Goal: Task Accomplishment & Management: Manage account settings

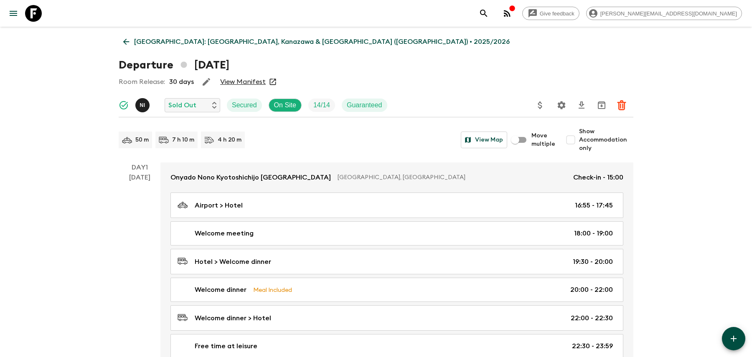
click at [489, 8] on icon "search adventures" at bounding box center [484, 13] width 10 height 10
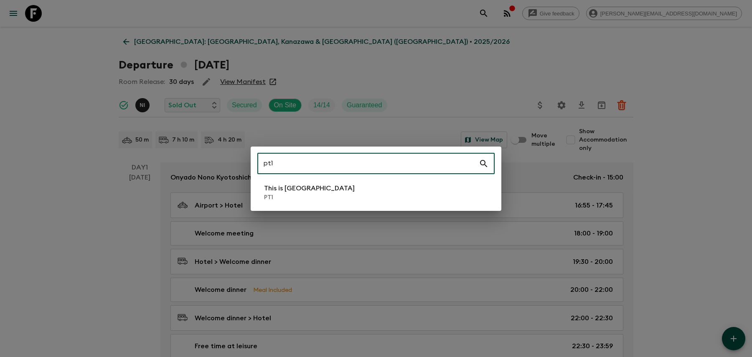
type input "pt1"
click at [403, 191] on li "This is Portugal PT1" at bounding box center [375, 192] width 237 height 23
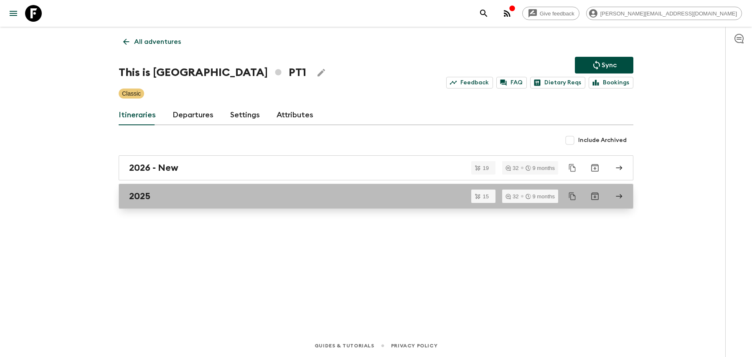
click at [286, 205] on link "2025" at bounding box center [376, 196] width 515 height 25
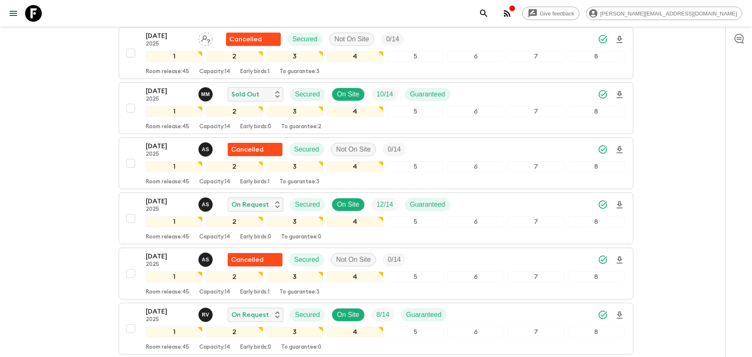
scroll to position [604, 0]
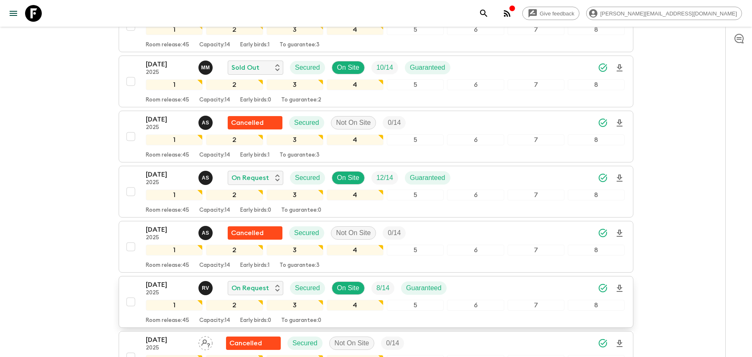
click at [477, 280] on div "[DATE] 2025 R V On Request Secured On Site 8 / 14 Guaranteed" at bounding box center [385, 288] width 479 height 17
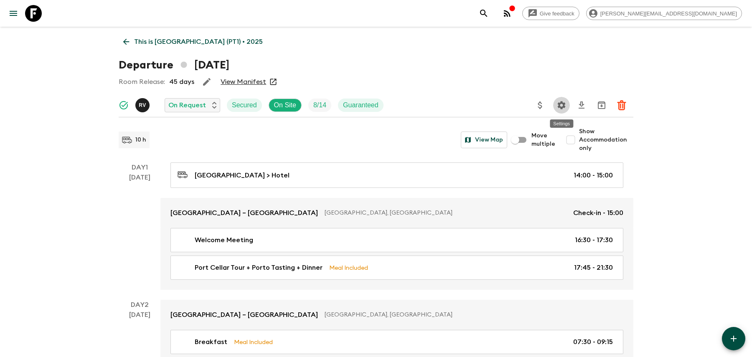
click at [558, 106] on icon "Settings" at bounding box center [562, 105] width 8 height 8
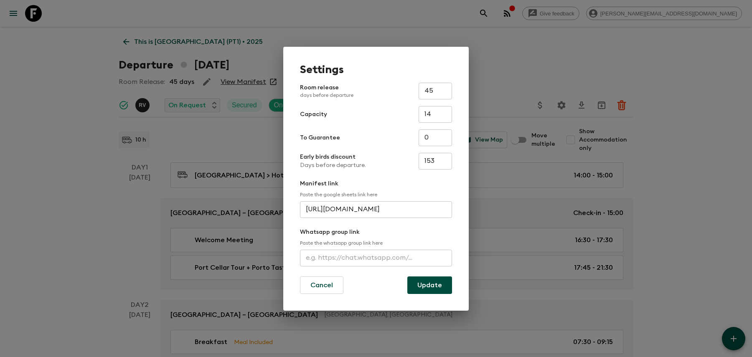
click at [391, 25] on div "Settings Room release days before departure 45 ​ Capacity 14 ​ To Guarantee 0 ​…" at bounding box center [376, 178] width 752 height 357
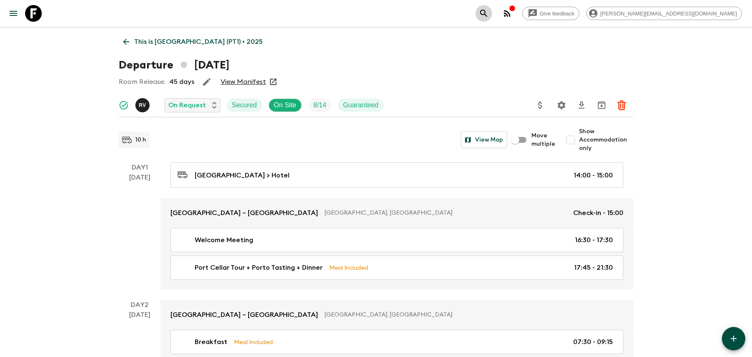
click at [492, 18] on button "search adventures" at bounding box center [483, 13] width 17 height 17
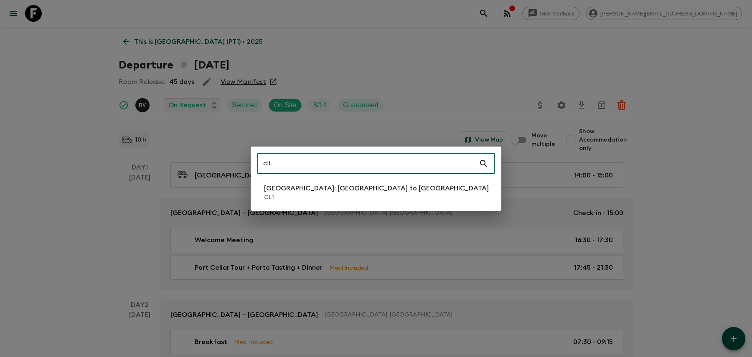
type input "cl1"
click at [326, 198] on p "CL1" at bounding box center [376, 197] width 225 height 8
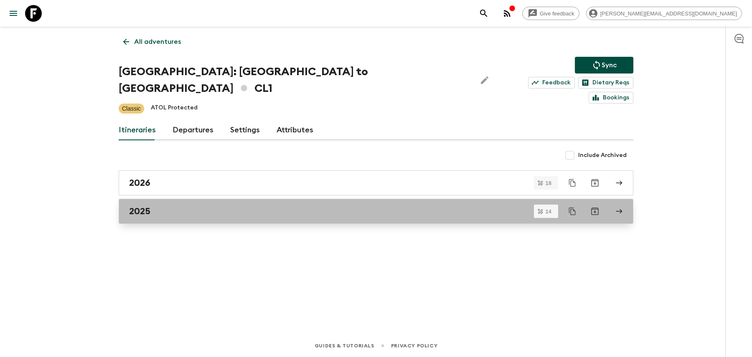
click at [327, 206] on div "2025" at bounding box center [368, 211] width 478 height 11
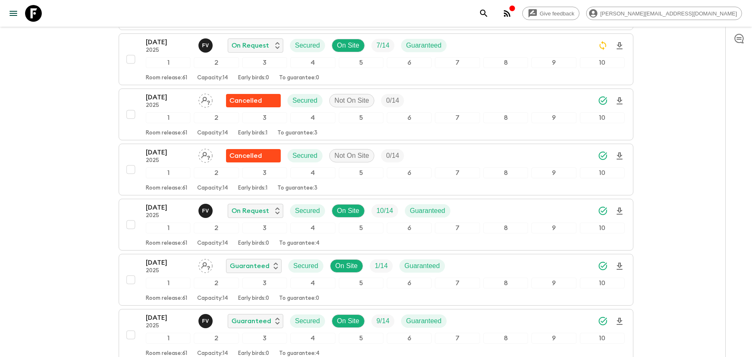
scroll to position [242, 0]
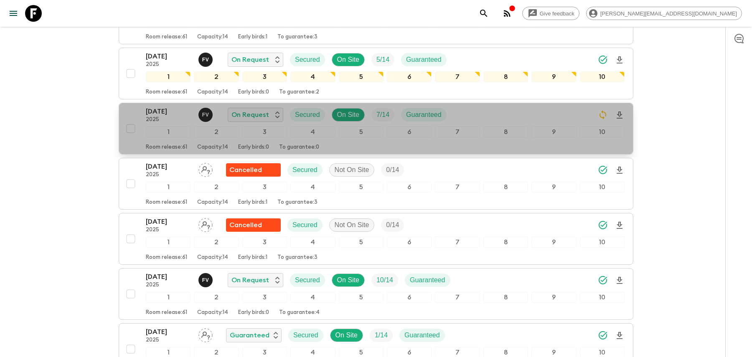
click at [460, 107] on div "[DATE] 2025 F V On Request Secured On Site 7 / 14 Guaranteed" at bounding box center [385, 115] width 479 height 17
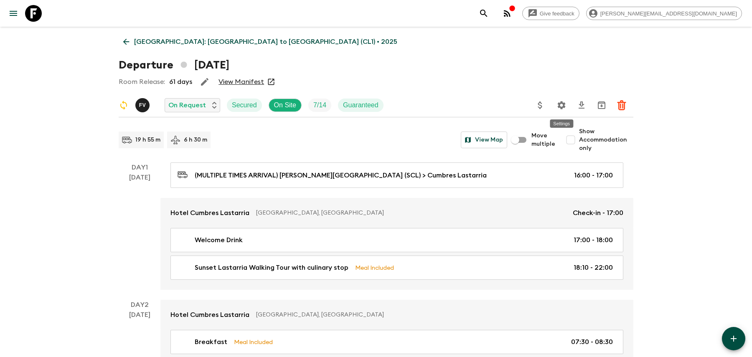
click at [560, 107] on icon "Settings" at bounding box center [562, 105] width 8 height 8
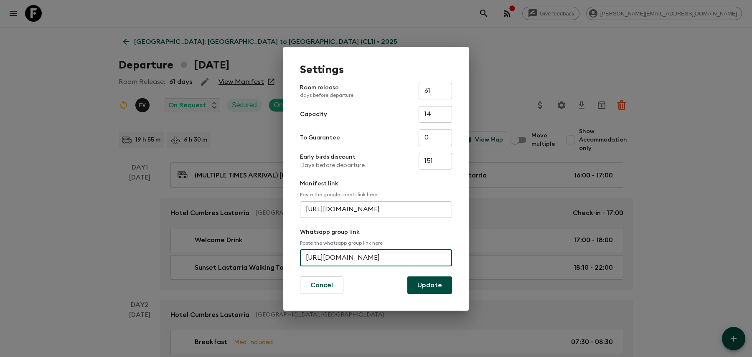
click at [370, 259] on input "[URL][DOMAIN_NAME]" at bounding box center [376, 258] width 152 height 17
click at [604, 50] on div "Settings Room release days before departure 61 ​ Capacity 14 ​ To Guarantee 0 ​…" at bounding box center [376, 178] width 752 height 357
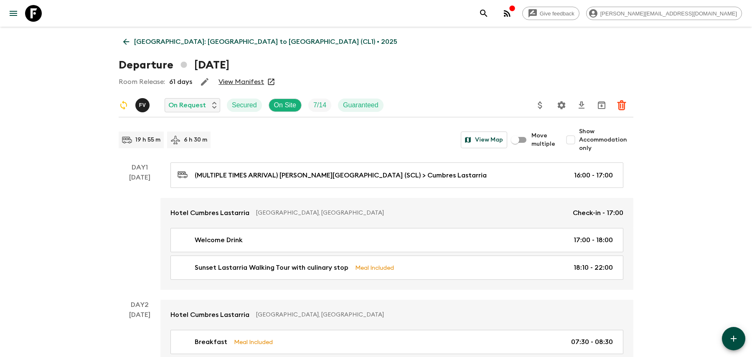
click at [487, 14] on icon "search adventures" at bounding box center [483, 13] width 7 height 7
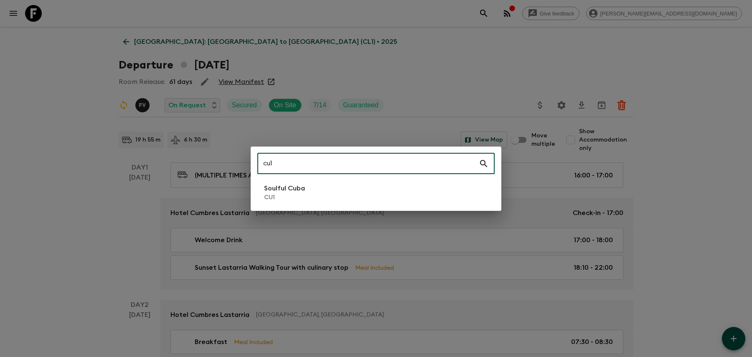
type input "cu1"
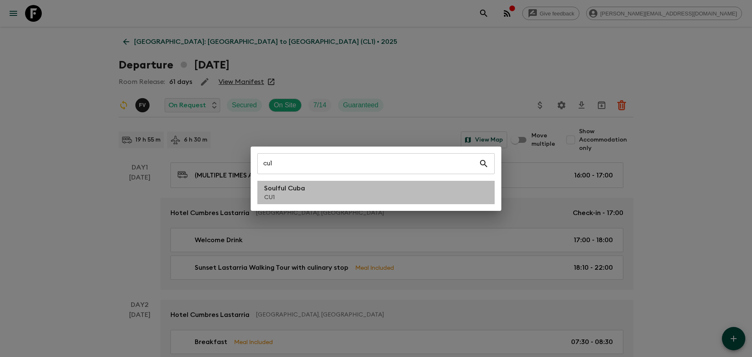
click at [324, 196] on li "Soulful Cuba CU1" at bounding box center [375, 192] width 237 height 23
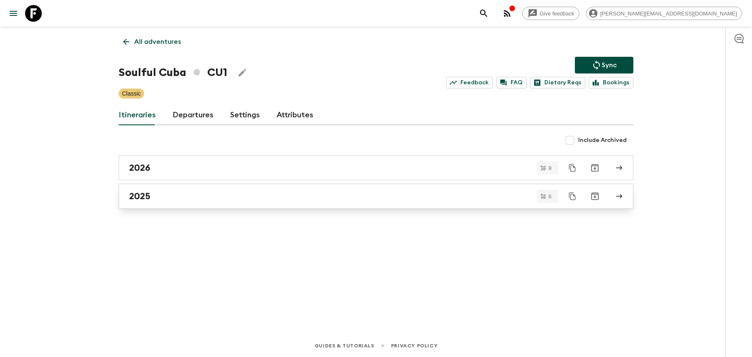
click at [326, 197] on div "2025" at bounding box center [368, 196] width 478 height 11
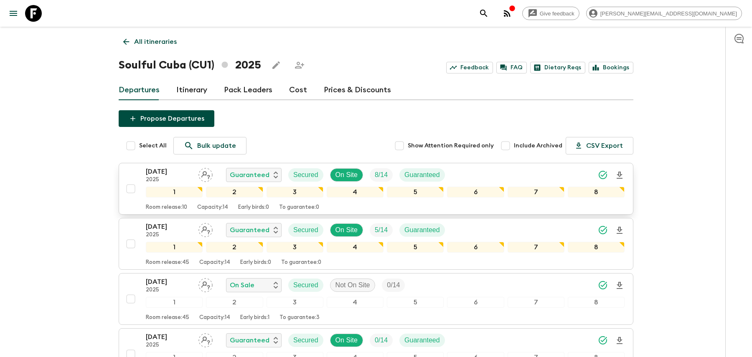
click at [480, 174] on div "[DATE] 2025 Guaranteed Secured On Site 8 / 14 Guaranteed" at bounding box center [385, 175] width 479 height 17
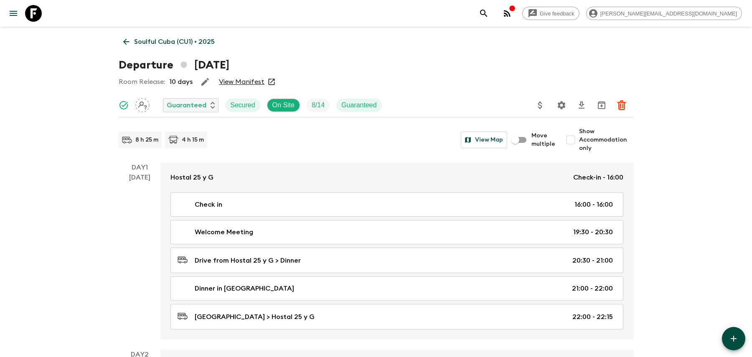
click at [564, 105] on icon "Settings" at bounding box center [562, 105] width 8 height 8
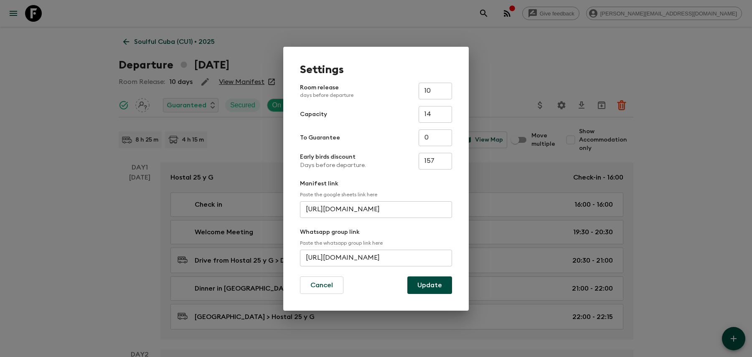
click at [361, 257] on input "[URL][DOMAIN_NAME]" at bounding box center [376, 258] width 152 height 17
click at [538, 72] on div "Settings Room release days before departure 10 ​ Capacity 14 ​ To Guarantee 0 ​…" at bounding box center [376, 178] width 752 height 357
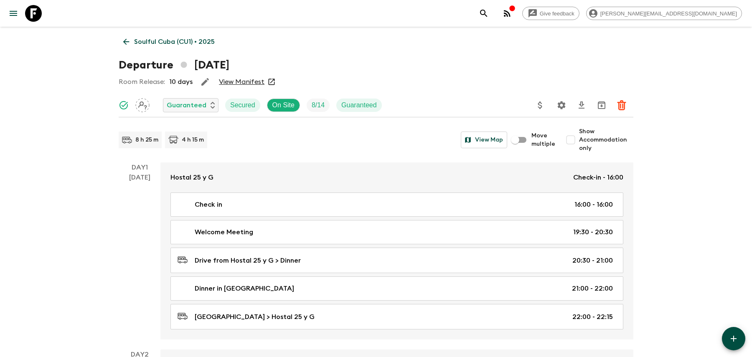
click at [554, 10] on div "Give feedback [PERSON_NAME][EMAIL_ADDRESS][DOMAIN_NAME]" at bounding box center [376, 13] width 752 height 27
click at [489, 11] on icon "search adventures" at bounding box center [484, 13] width 10 height 10
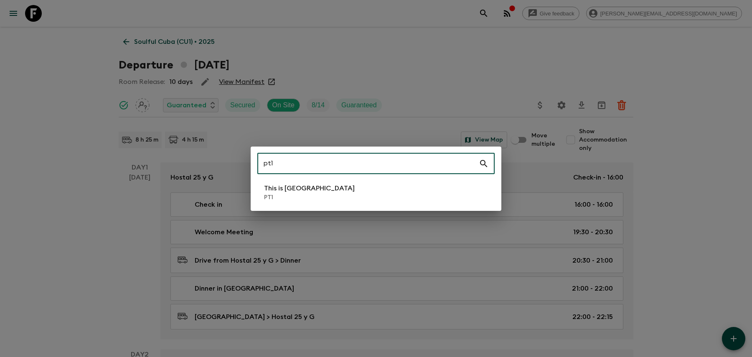
type input "pt1"
click at [292, 190] on p "This is [GEOGRAPHIC_DATA]" at bounding box center [309, 188] width 91 height 10
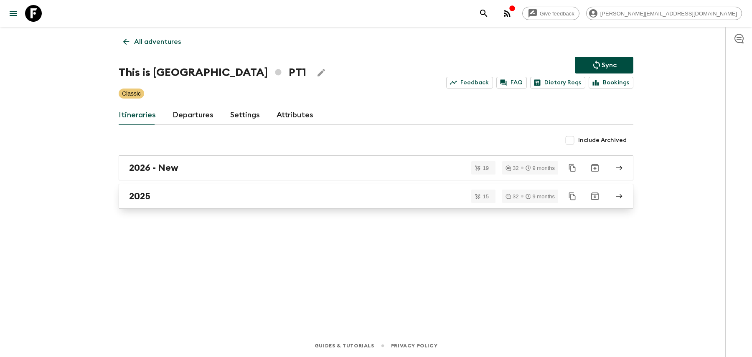
click at [287, 192] on div "2025" at bounding box center [368, 196] width 478 height 11
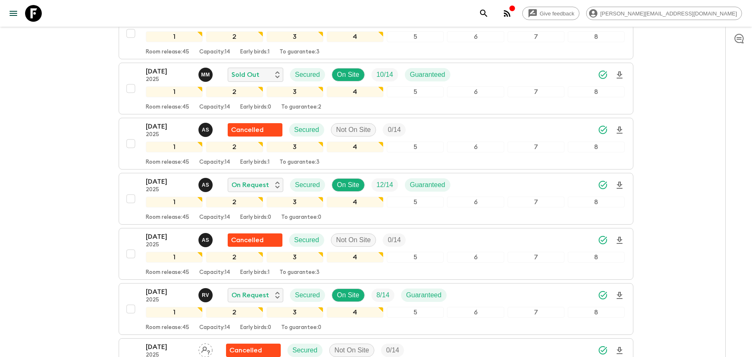
scroll to position [617, 0]
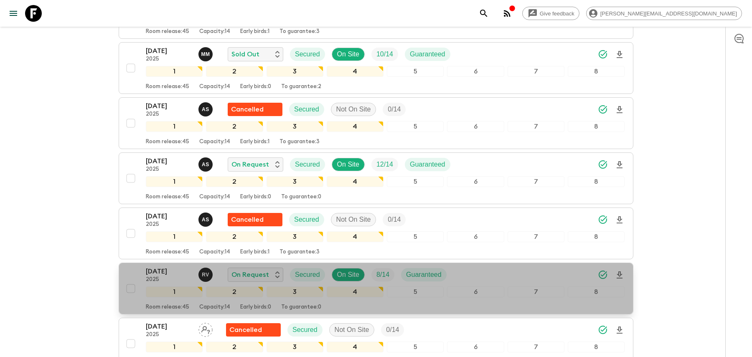
click at [479, 266] on div "[DATE] 2025 R V On Request Secured On Site 8 / 14 Guaranteed" at bounding box center [385, 274] width 479 height 17
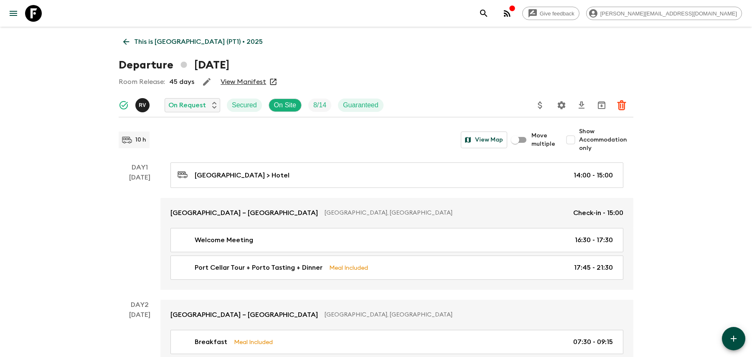
click at [557, 104] on icon "Settings" at bounding box center [561, 105] width 10 height 10
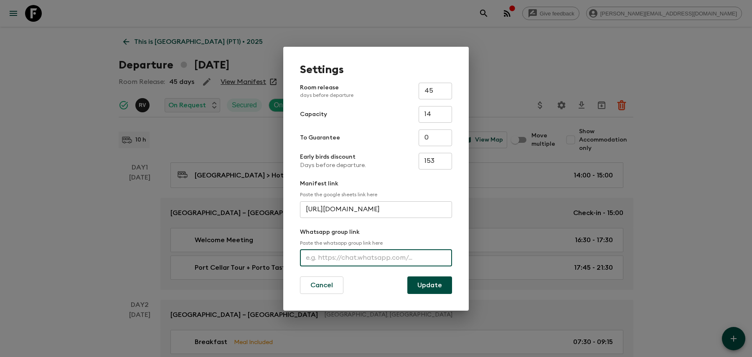
click at [385, 255] on input "text" at bounding box center [376, 258] width 152 height 17
paste input "[URL][DOMAIN_NAME]"
type input "[URL][DOMAIN_NAME]"
click at [424, 281] on button "Update" at bounding box center [429, 285] width 45 height 18
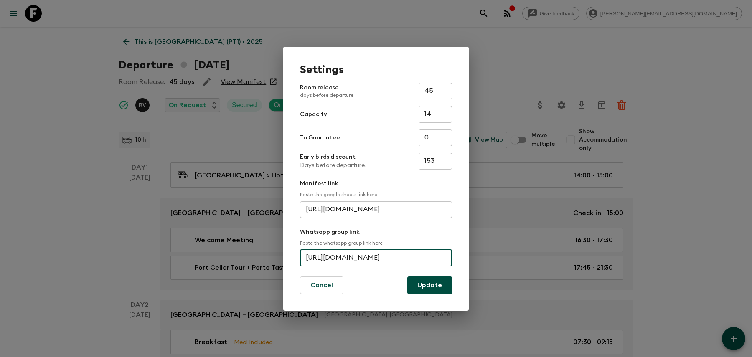
scroll to position [0, 0]
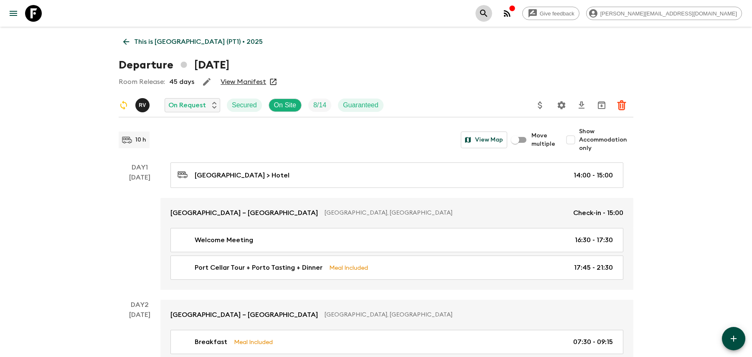
click at [489, 11] on icon "search adventures" at bounding box center [484, 13] width 10 height 10
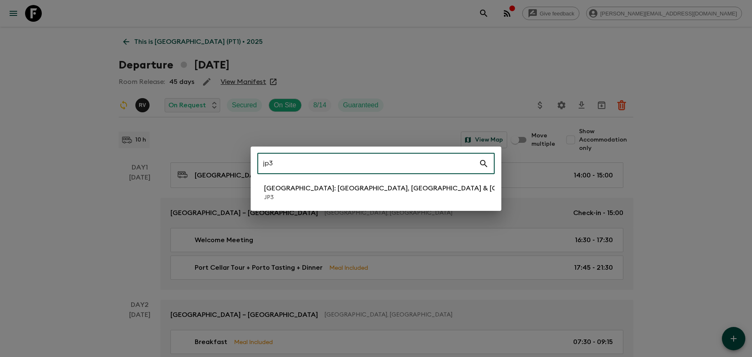
type input "jp3"
click at [398, 191] on li "[GEOGRAPHIC_DATA]: [GEOGRAPHIC_DATA], Kanazawa & Tokyo JP3" at bounding box center [375, 192] width 237 height 23
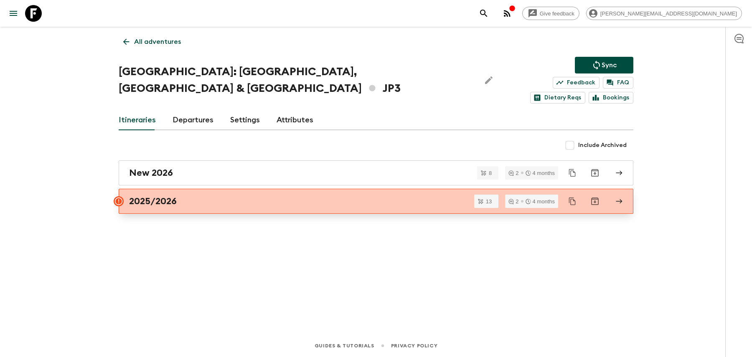
click at [377, 192] on link "2025/2026" at bounding box center [376, 201] width 515 height 25
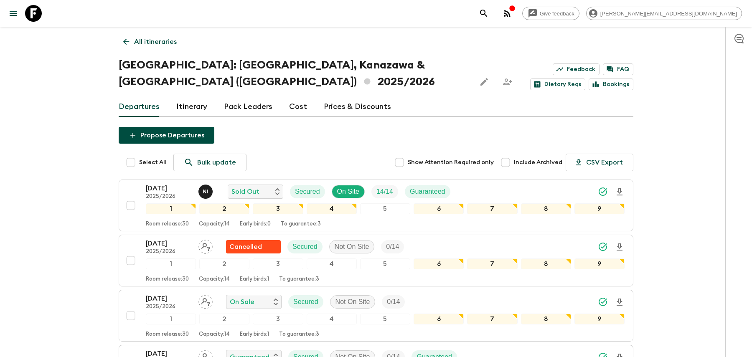
click at [489, 14] on icon "search adventures" at bounding box center [484, 13] width 10 height 10
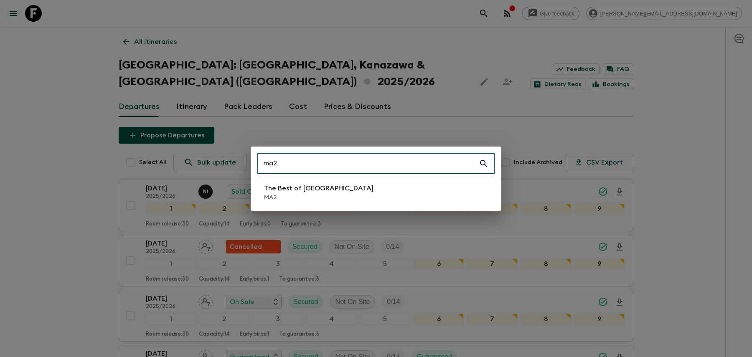
type input "ma2"
click at [426, 184] on li "The Best of [GEOGRAPHIC_DATA] MA2" at bounding box center [375, 192] width 237 height 23
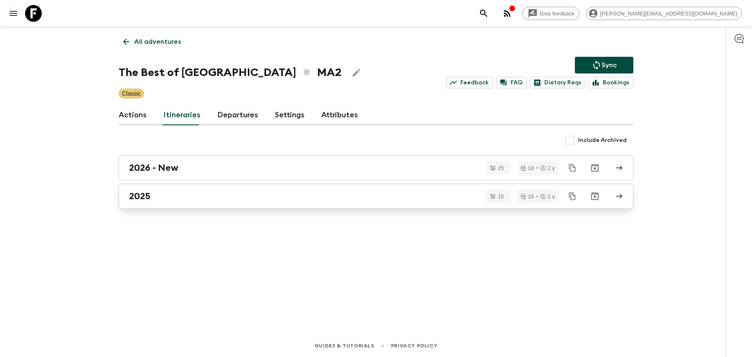
click at [336, 199] on div "2025" at bounding box center [368, 196] width 478 height 11
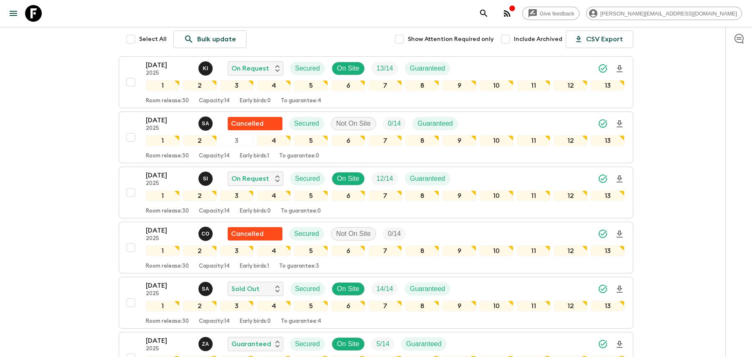
scroll to position [127, 0]
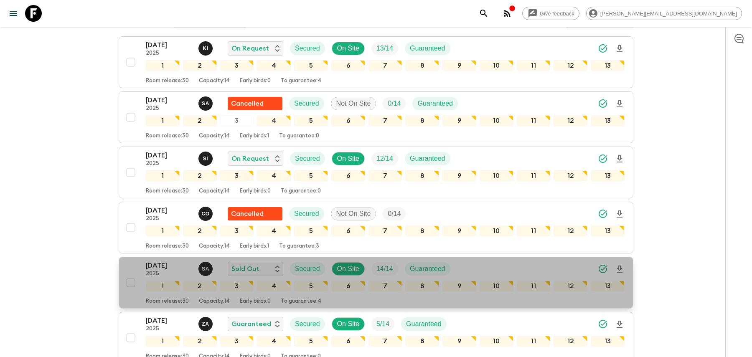
click at [545, 265] on div "[DATE] 2025 S A Sold Out Secured On Site 14 / 14 Guaranteed" at bounding box center [385, 269] width 479 height 17
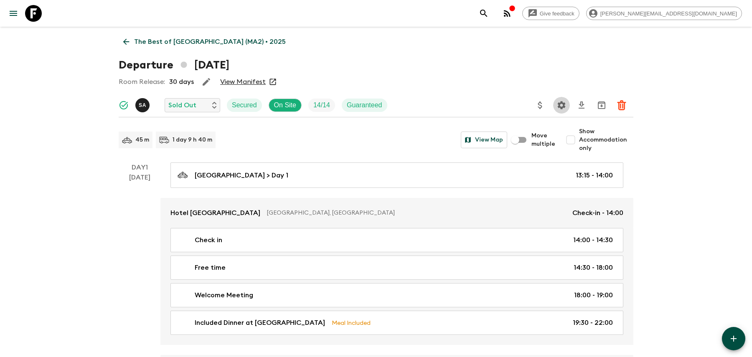
click at [560, 107] on icon "Settings" at bounding box center [562, 105] width 8 height 8
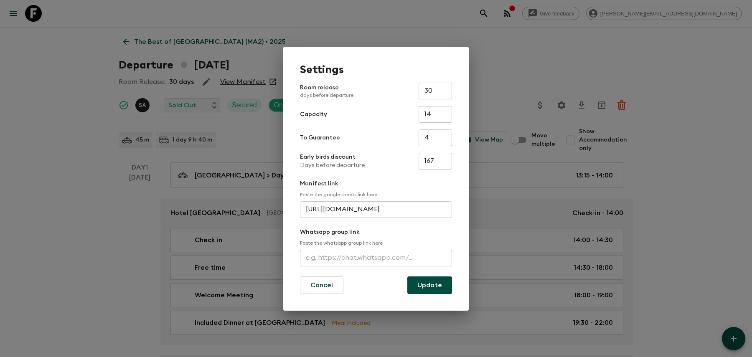
click at [354, 264] on input "text" at bounding box center [376, 258] width 152 height 17
paste input "[URL][DOMAIN_NAME]"
type input "[URL][DOMAIN_NAME]"
click at [434, 287] on button "Update" at bounding box center [429, 285] width 45 height 18
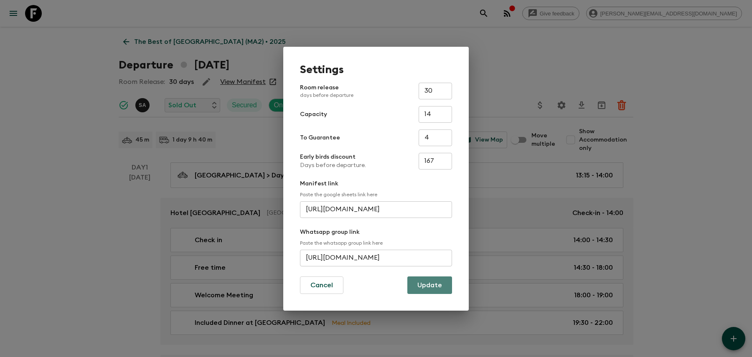
scroll to position [0, 0]
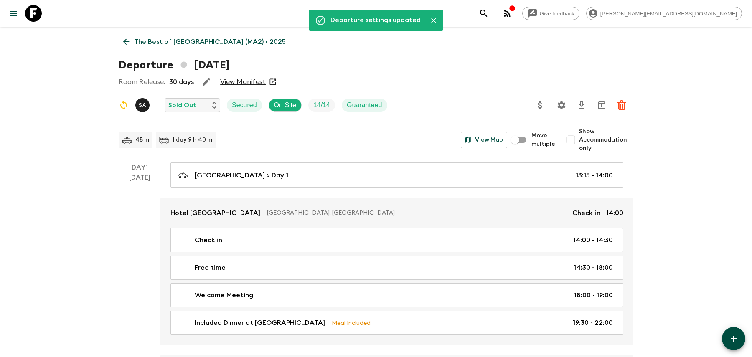
click at [492, 11] on button "search adventures" at bounding box center [483, 13] width 17 height 17
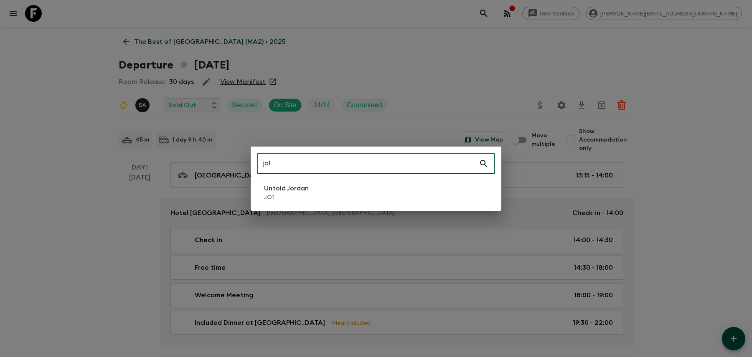
click at [432, 172] on input "jo1" at bounding box center [367, 163] width 221 height 23
type input "jo1"
click at [431, 189] on li "Untold Jordan JO1" at bounding box center [375, 192] width 237 height 23
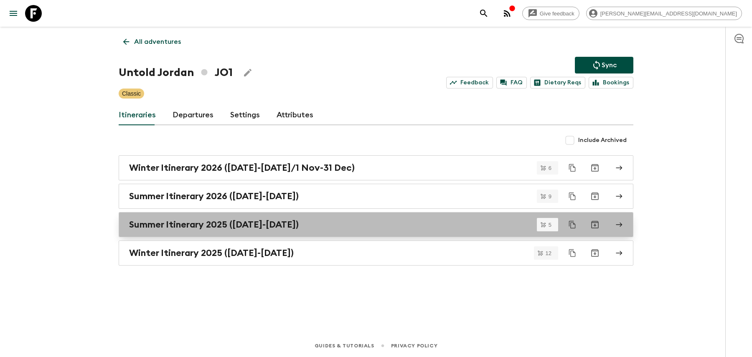
click at [296, 223] on div "Summer Itinerary 2025 ([DATE]-[DATE])" at bounding box center [368, 224] width 478 height 11
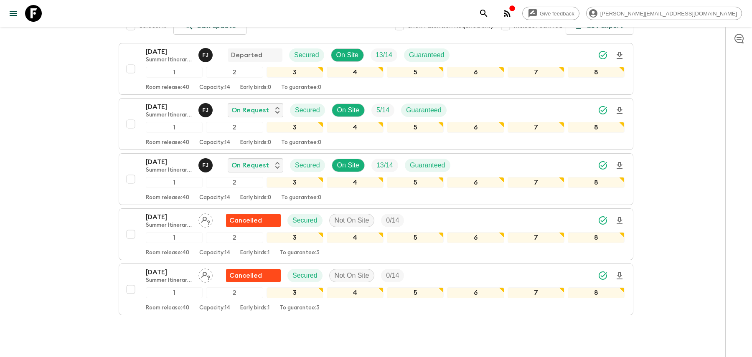
scroll to position [167, 0]
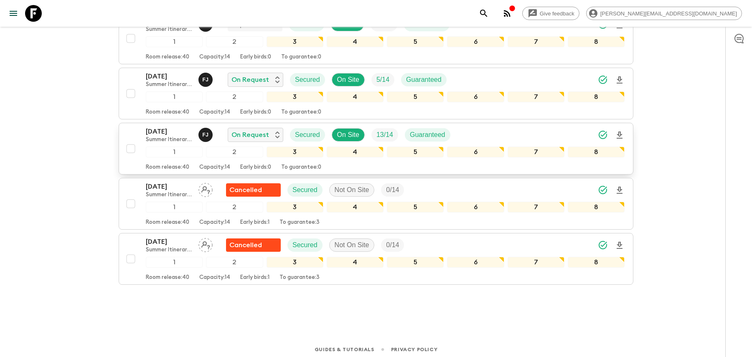
click at [499, 129] on div "[DATE] Summer Itinerary 2025 ([DATE]-[DATE]) F J On Request Secured On Site 13 …" at bounding box center [385, 135] width 479 height 17
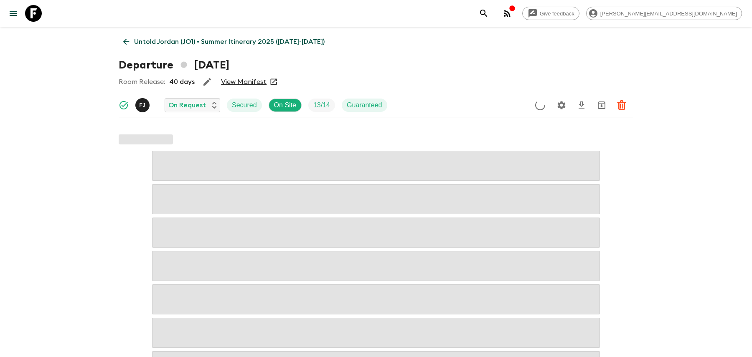
click at [567, 101] on button "Settings" at bounding box center [561, 105] width 17 height 17
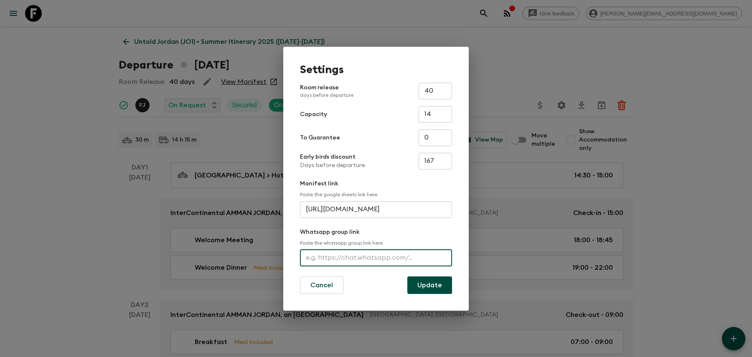
click at [362, 258] on input "text" at bounding box center [376, 258] width 152 height 17
paste input "[URL][DOMAIN_NAME]"
type input "[URL][DOMAIN_NAME]"
click at [445, 291] on button "Update" at bounding box center [429, 285] width 45 height 18
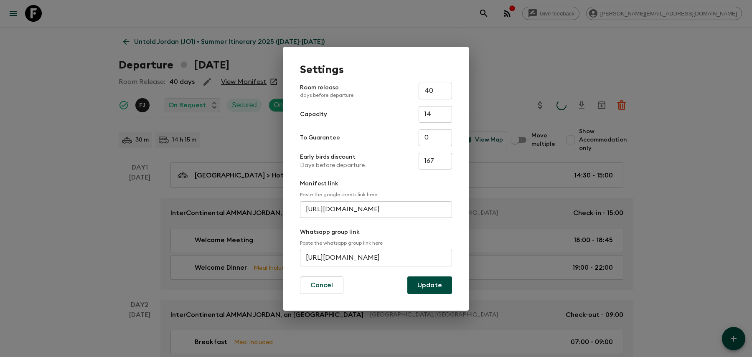
scroll to position [0, 0]
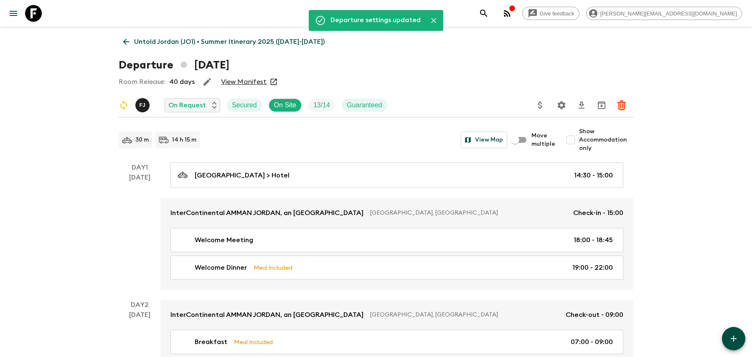
click at [489, 15] on icon "search adventures" at bounding box center [484, 13] width 10 height 10
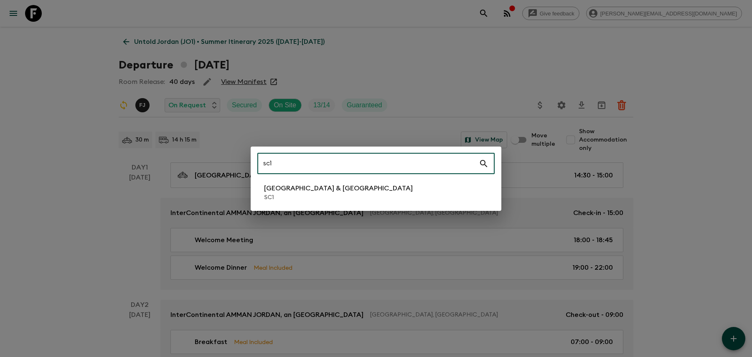
type input "sc1"
click at [320, 188] on p "[GEOGRAPHIC_DATA] & [GEOGRAPHIC_DATA]" at bounding box center [338, 188] width 149 height 10
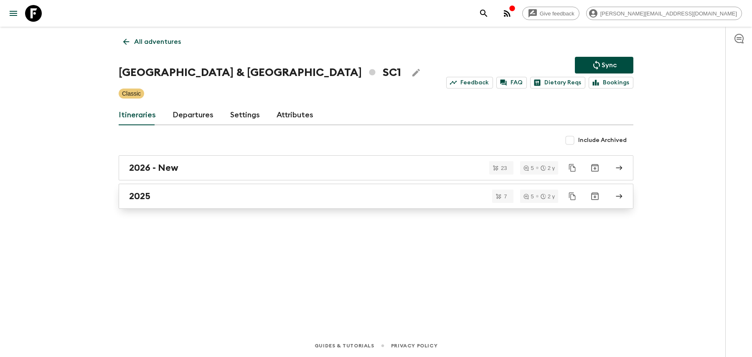
click at [318, 194] on div "2025" at bounding box center [368, 196] width 478 height 11
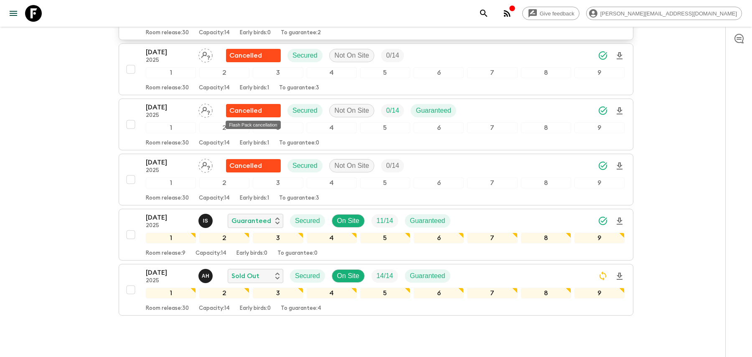
scroll to position [259, 0]
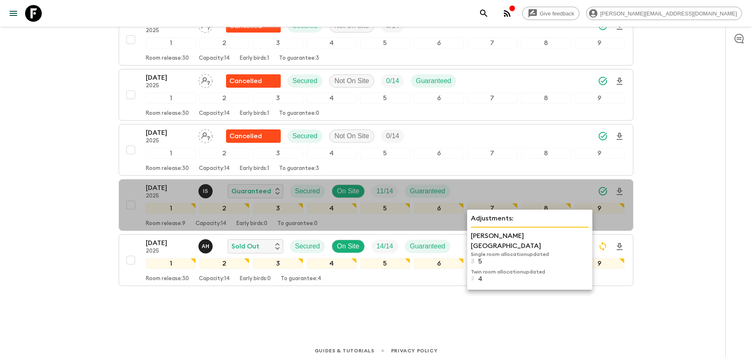
click at [531, 251] on p "Single room allocation updated" at bounding box center [530, 254] width 118 height 7
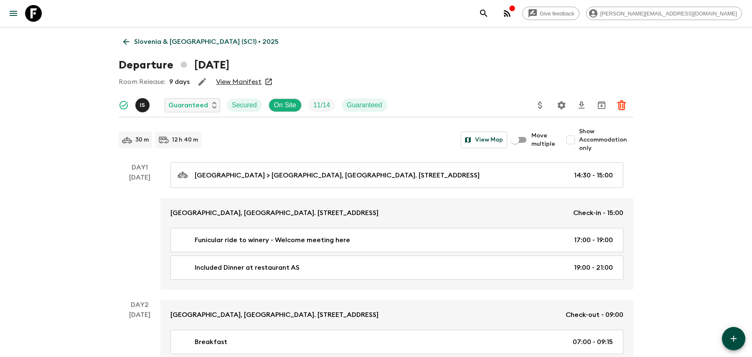
click at [129, 41] on icon at bounding box center [126, 42] width 6 height 6
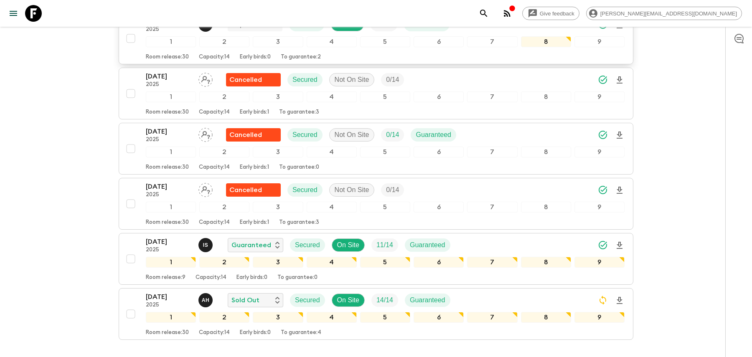
scroll to position [259, 0]
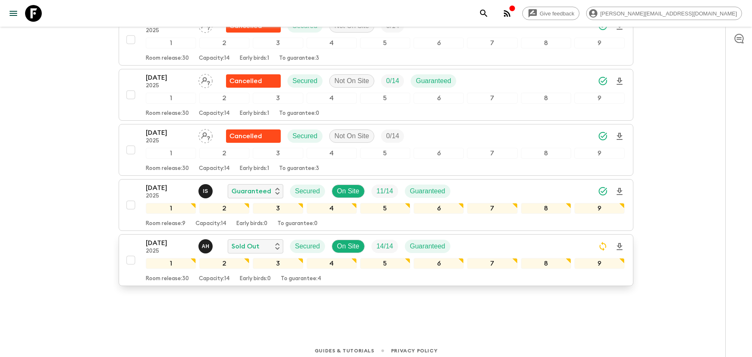
click at [505, 238] on div "[DATE] 2025 A H Sold Out Secured On Site 14 / 14 Guaranteed" at bounding box center [385, 246] width 479 height 17
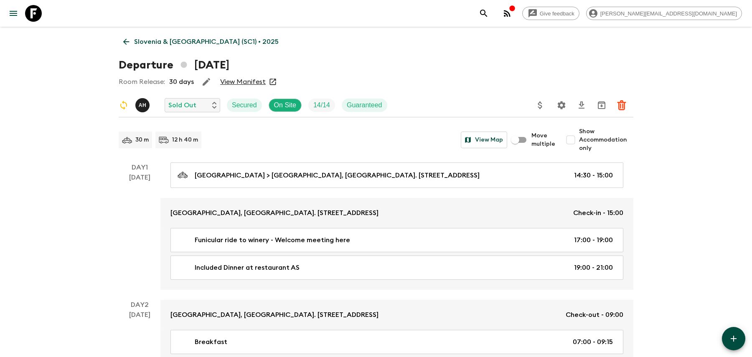
click at [559, 108] on icon "Settings" at bounding box center [561, 105] width 10 height 10
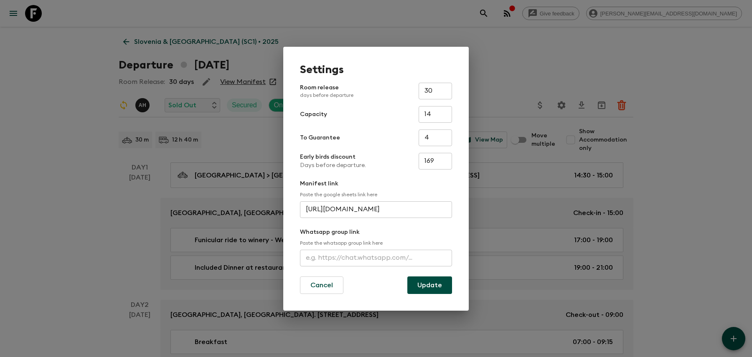
click at [320, 254] on input "text" at bounding box center [376, 258] width 152 height 17
paste input "[URL][DOMAIN_NAME]"
type input "[URL][DOMAIN_NAME]"
click at [432, 289] on button "Update" at bounding box center [429, 285] width 45 height 18
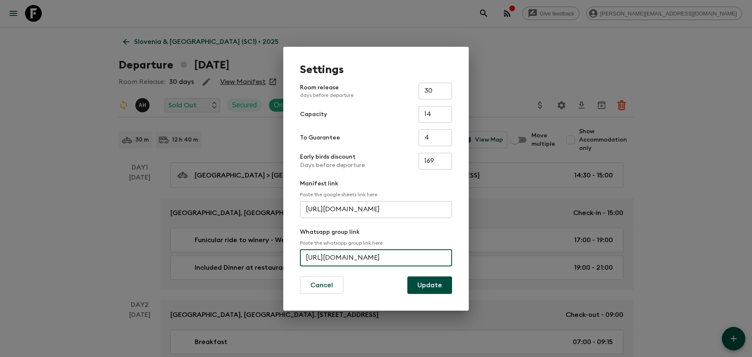
scroll to position [0, 0]
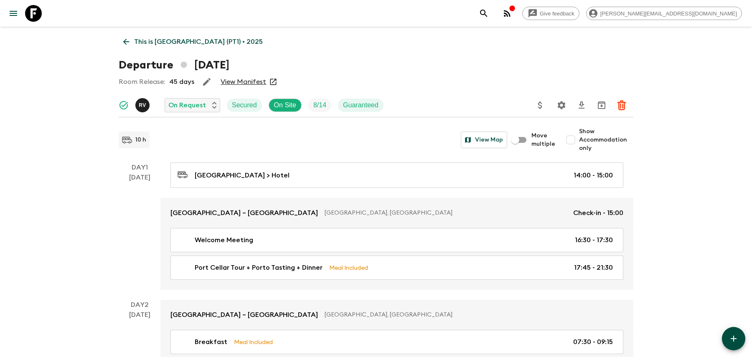
click at [492, 14] on button "search adventures" at bounding box center [483, 13] width 17 height 17
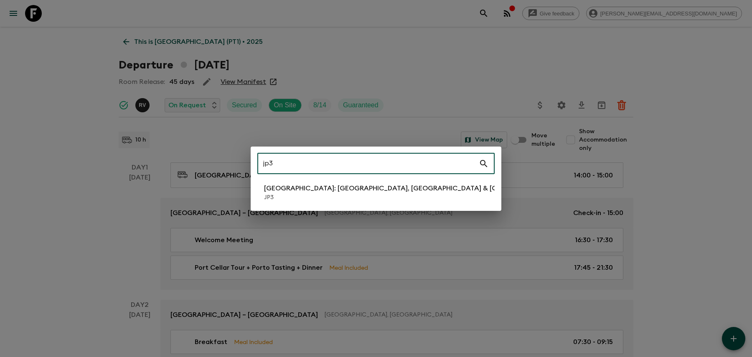
type input "jp3"
click at [304, 197] on p "JP3" at bounding box center [412, 197] width 296 height 8
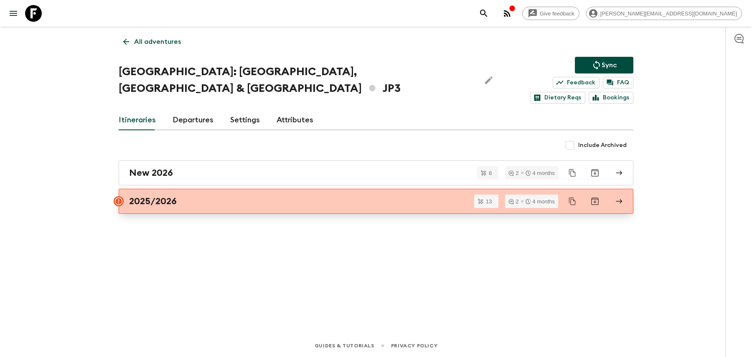
click at [304, 196] on div "2025/2026" at bounding box center [368, 201] width 478 height 11
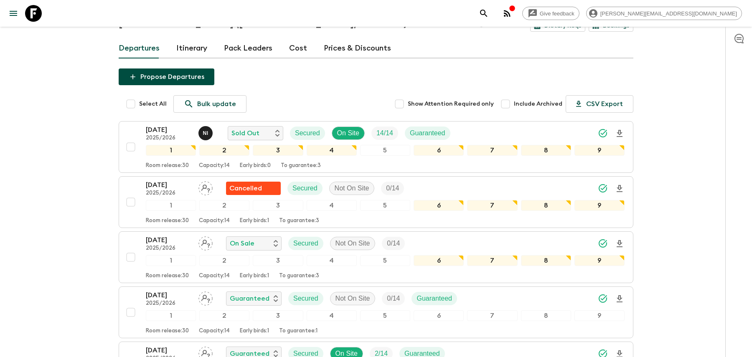
scroll to position [107, 0]
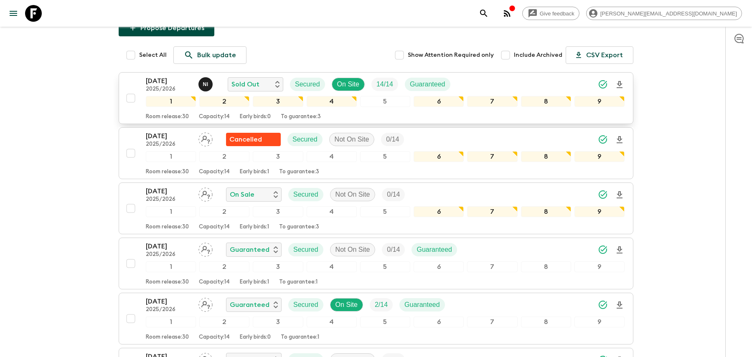
click at [470, 76] on div "11 Oct 2025 2025/2026 N I Sold Out Secured On Site 14 / 14 Guaranteed" at bounding box center [385, 84] width 479 height 17
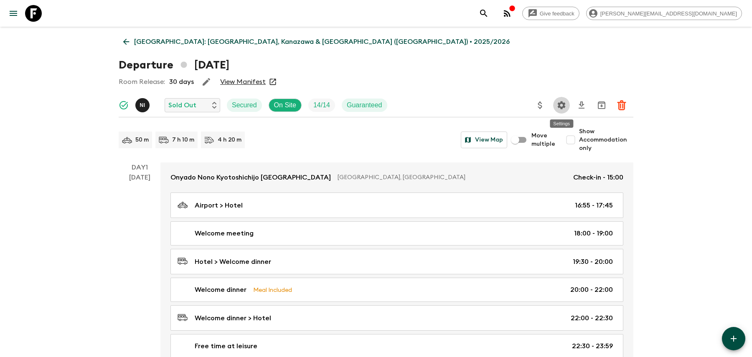
click at [568, 105] on button "Settings" at bounding box center [561, 105] width 17 height 17
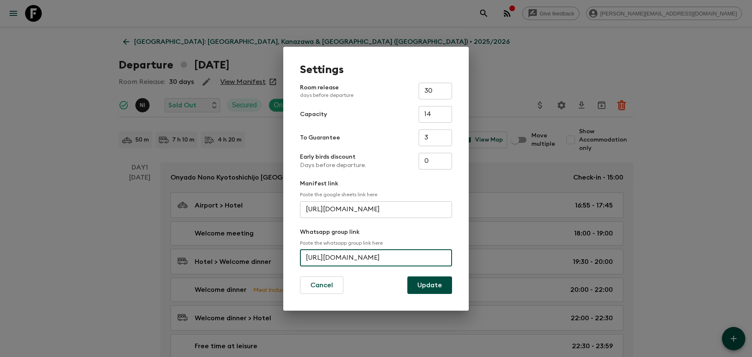
click at [350, 253] on input "https://chat.whatsapp.com/LPhbZj4EEKI9LJ6g78imAP" at bounding box center [376, 258] width 152 height 17
click at [214, 49] on div "Settings Room release days before departure 30 ​ Capacity 14 ​ To Guarantee 3 ​…" at bounding box center [376, 178] width 752 height 357
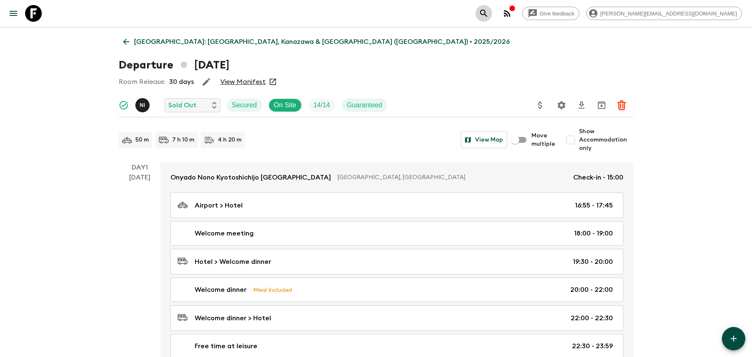
click at [489, 13] on icon "search adventures" at bounding box center [484, 13] width 10 height 10
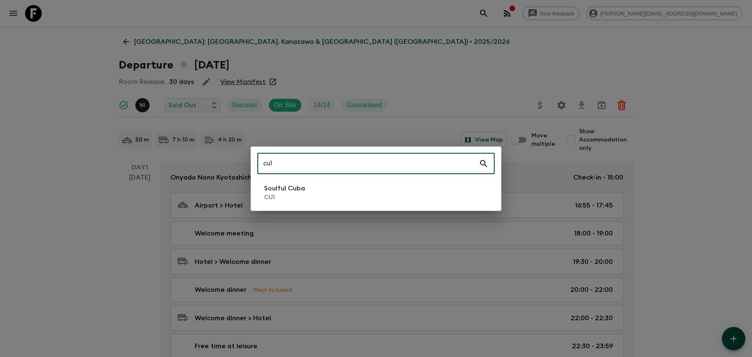
type input "cu1"
click at [363, 181] on li "Soulful Cuba CU1" at bounding box center [375, 192] width 237 height 23
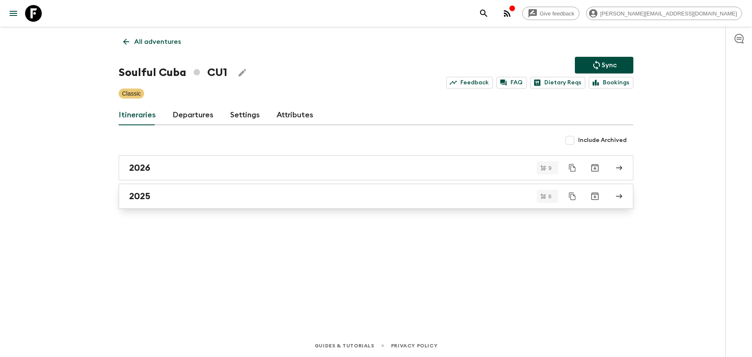
click at [358, 196] on div "2025" at bounding box center [368, 196] width 478 height 11
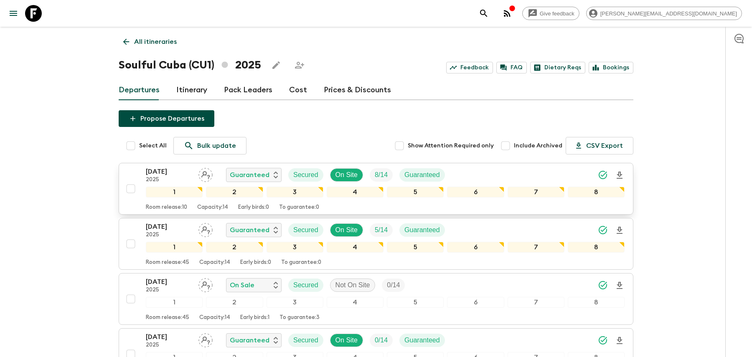
click at [499, 174] on div "[DATE] 2025 Guaranteed Secured On Site 8 / 14 Guaranteed" at bounding box center [385, 175] width 479 height 17
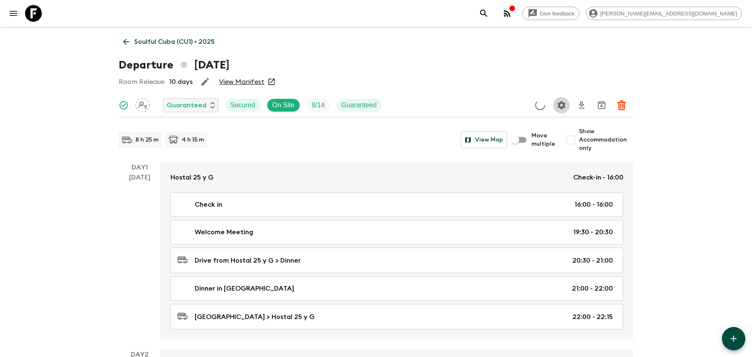
click at [561, 104] on icon "Settings" at bounding box center [561, 105] width 10 height 10
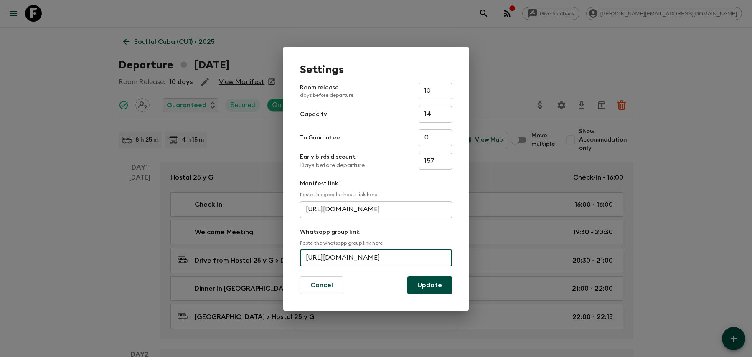
click at [310, 256] on input "[URL][DOMAIN_NAME]" at bounding box center [376, 258] width 152 height 17
